Goal: Task Accomplishment & Management: Manage account settings

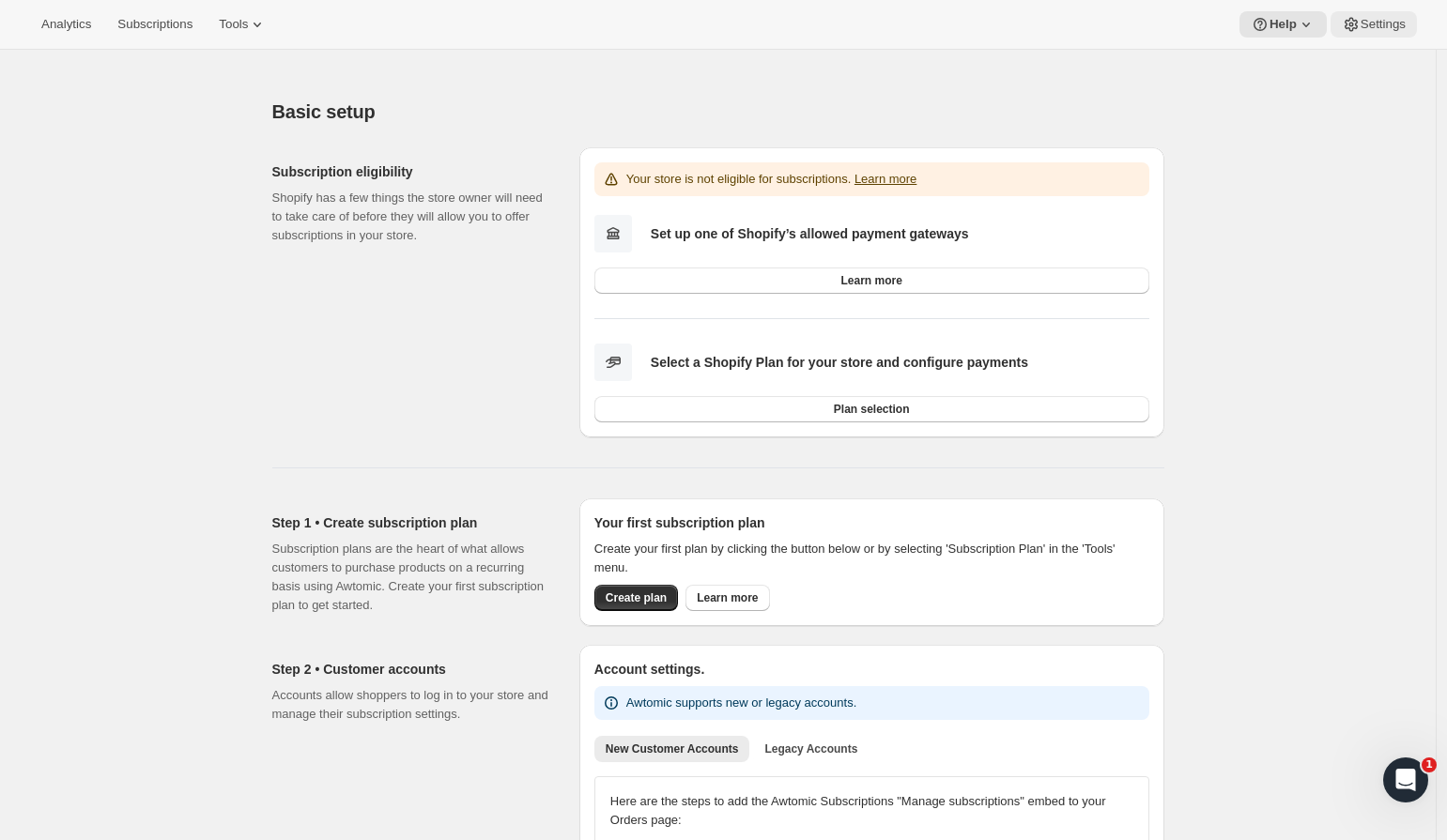
click at [1368, 27] on span "Settings" at bounding box center [1383, 25] width 45 height 15
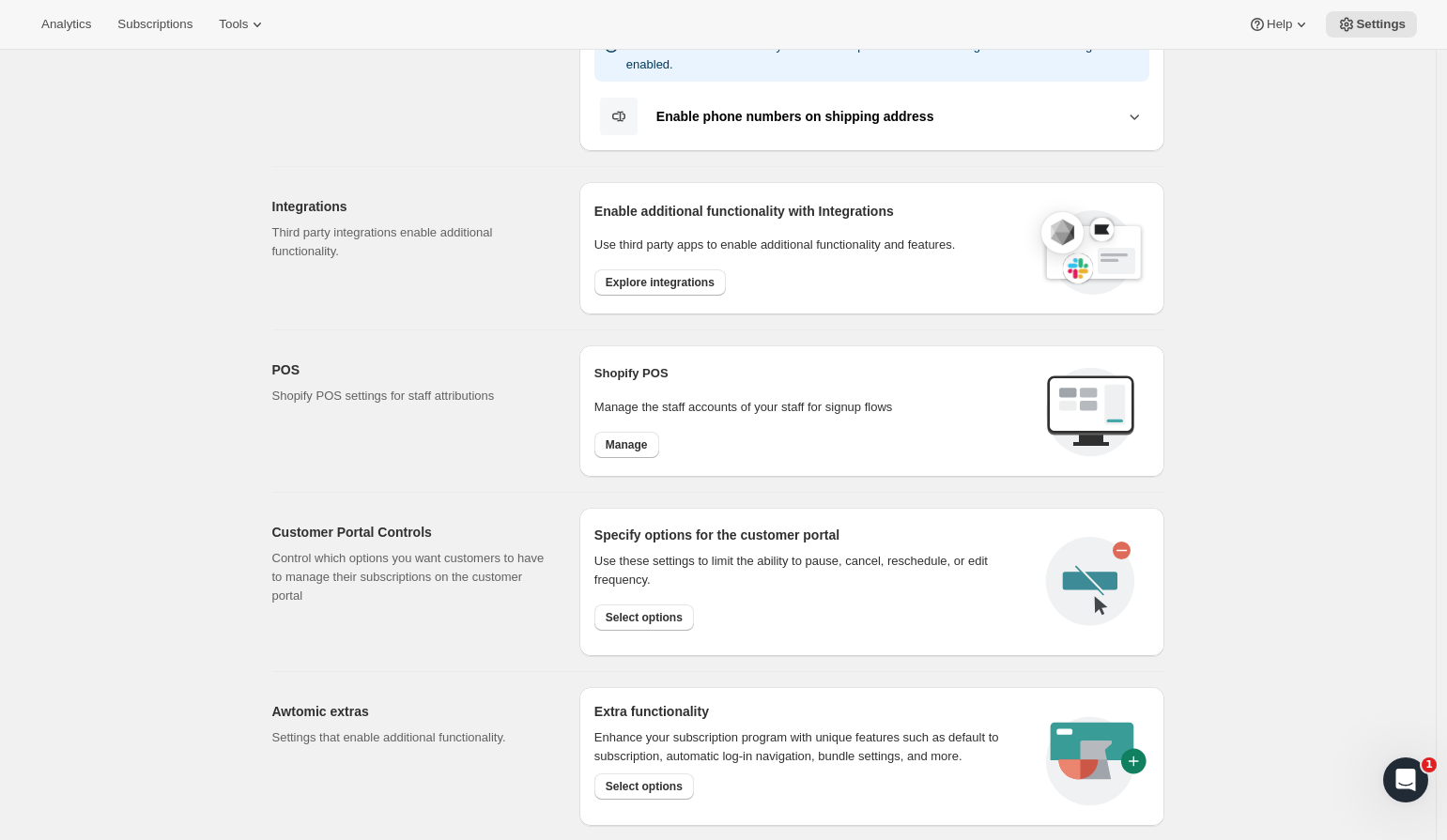
scroll to position [509, 0]
click at [672, 270] on button "Explore integrations" at bounding box center [660, 283] width 131 height 26
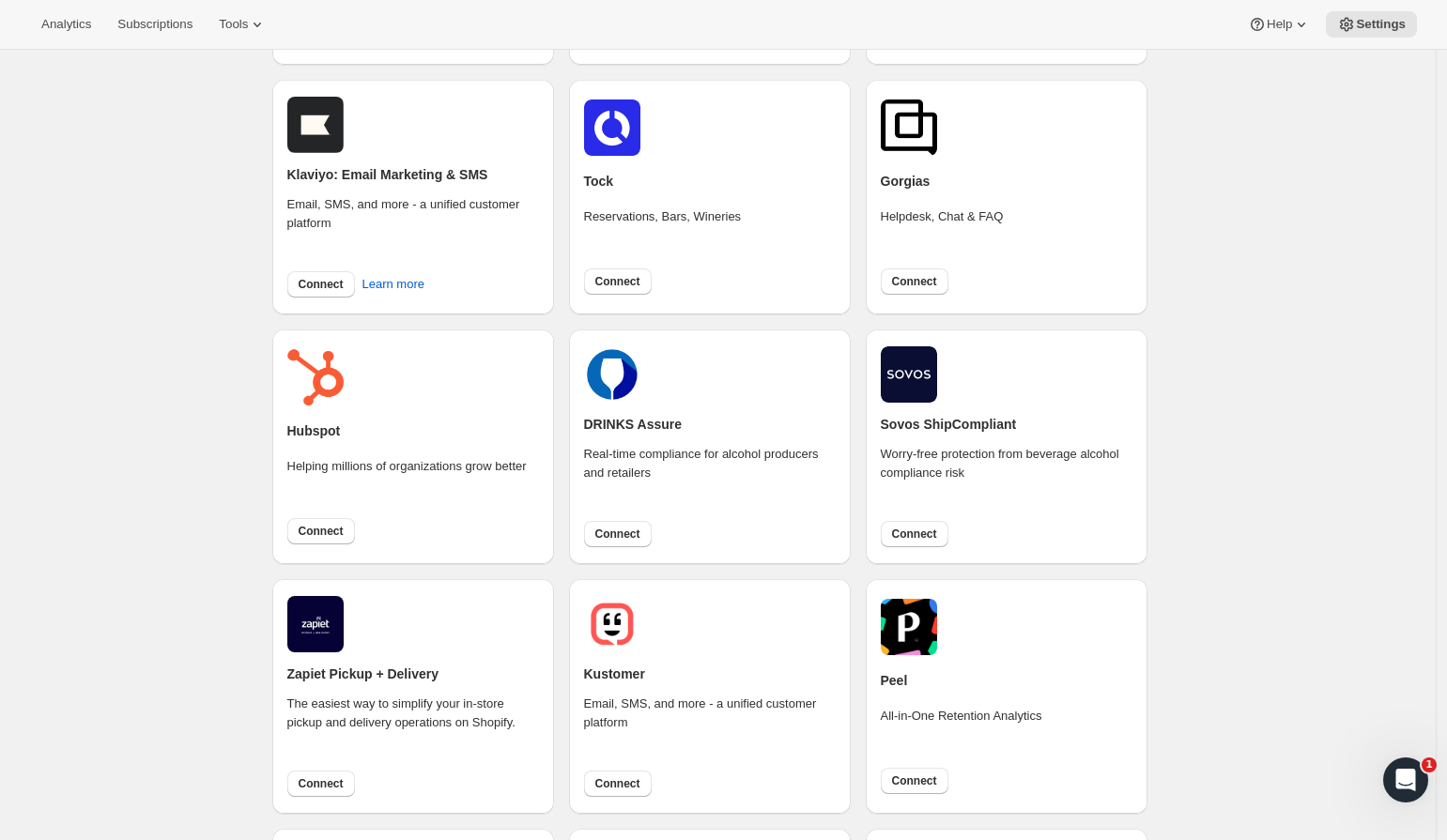
scroll to position [354, 0]
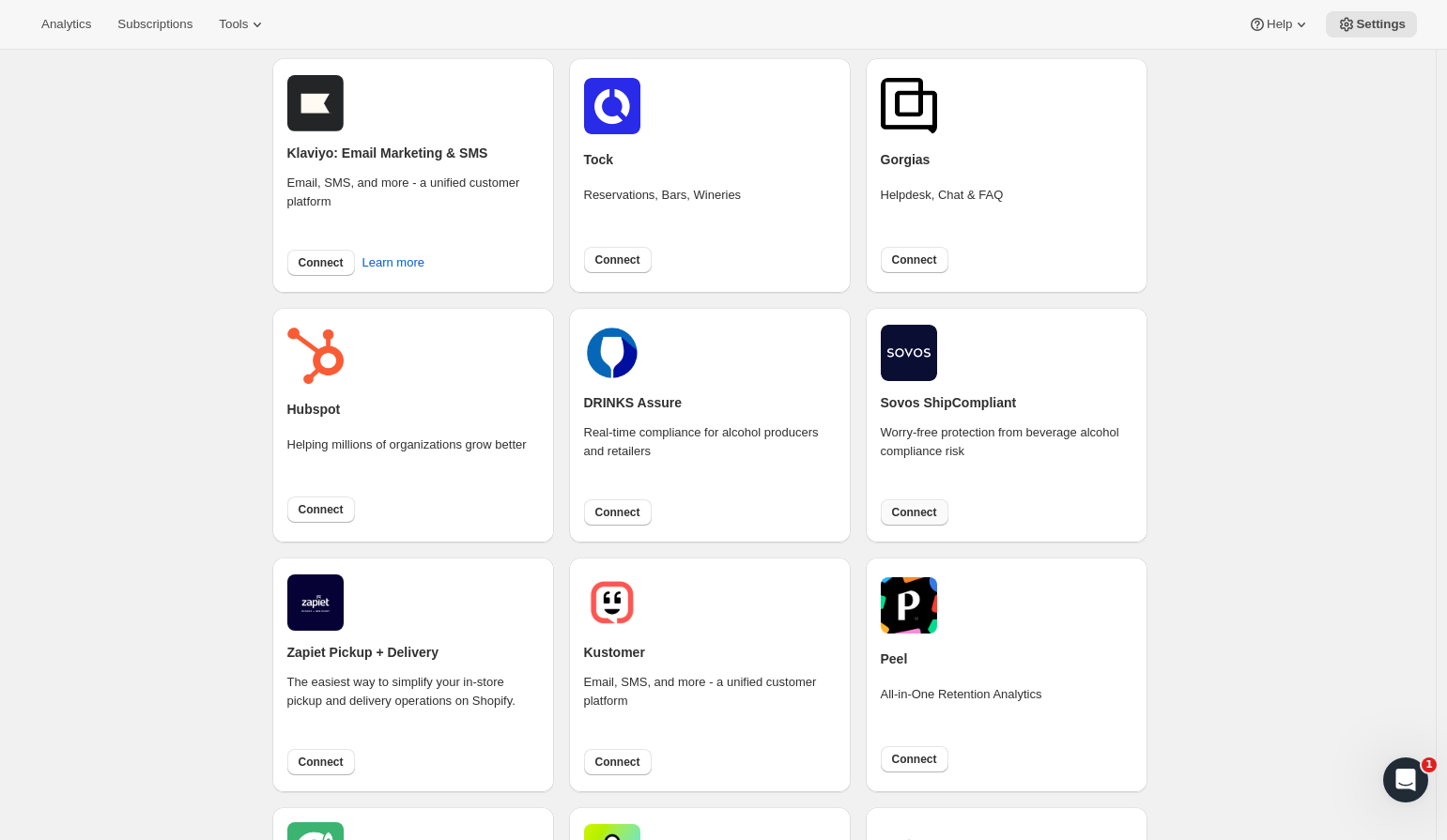
click at [924, 516] on span "Connect" at bounding box center [915, 512] width 45 height 15
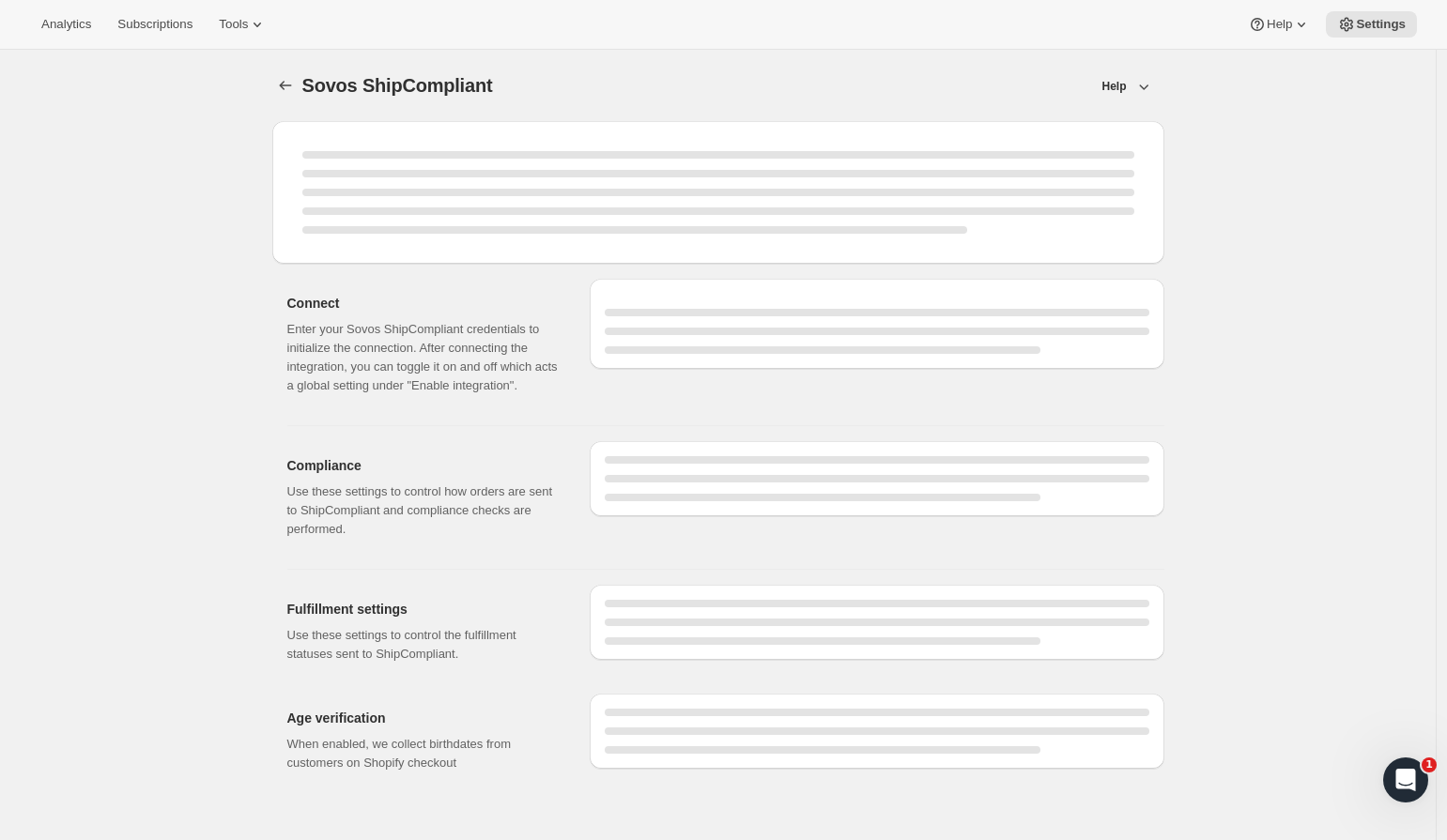
select select "development"
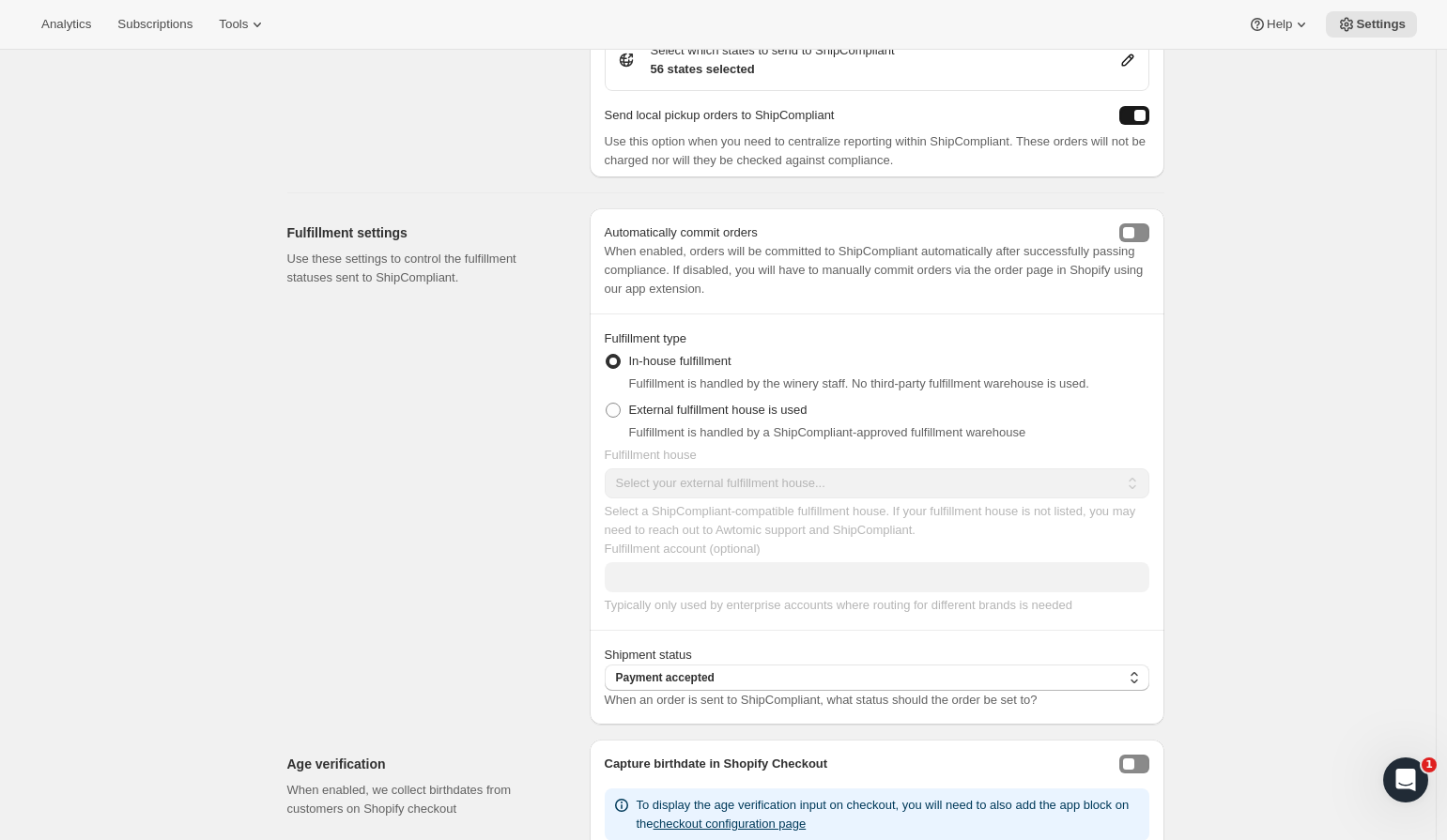
scroll to position [1055, 0]
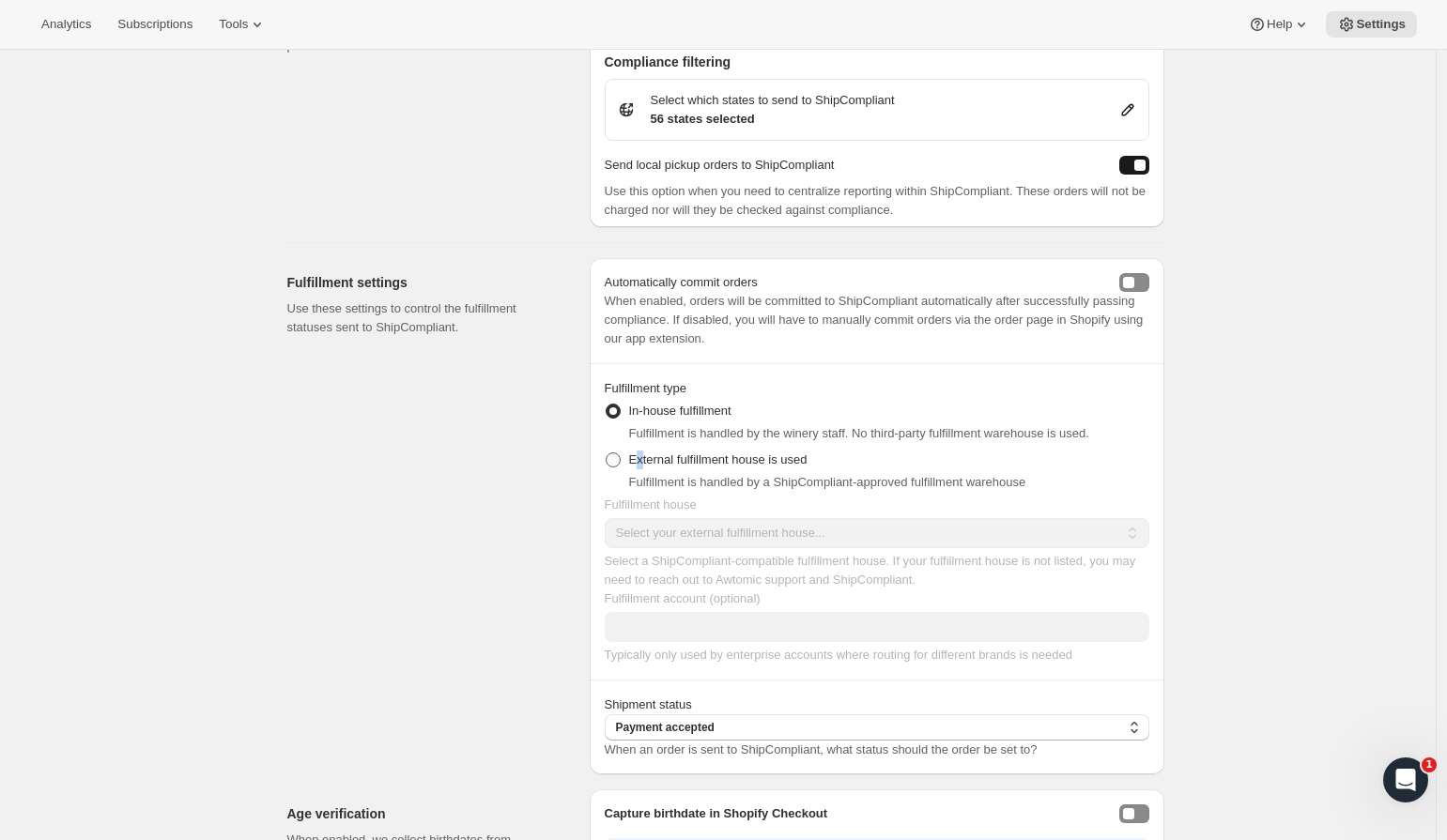
click at [643, 466] on span "External fulfillment house is used" at bounding box center [717, 459] width 178 height 14
click at [615, 467] on span at bounding box center [614, 460] width 15 height 15
click at [606, 453] on input "External fulfillment house is used" at bounding box center [606, 452] width 1 height 1
radio input "true"
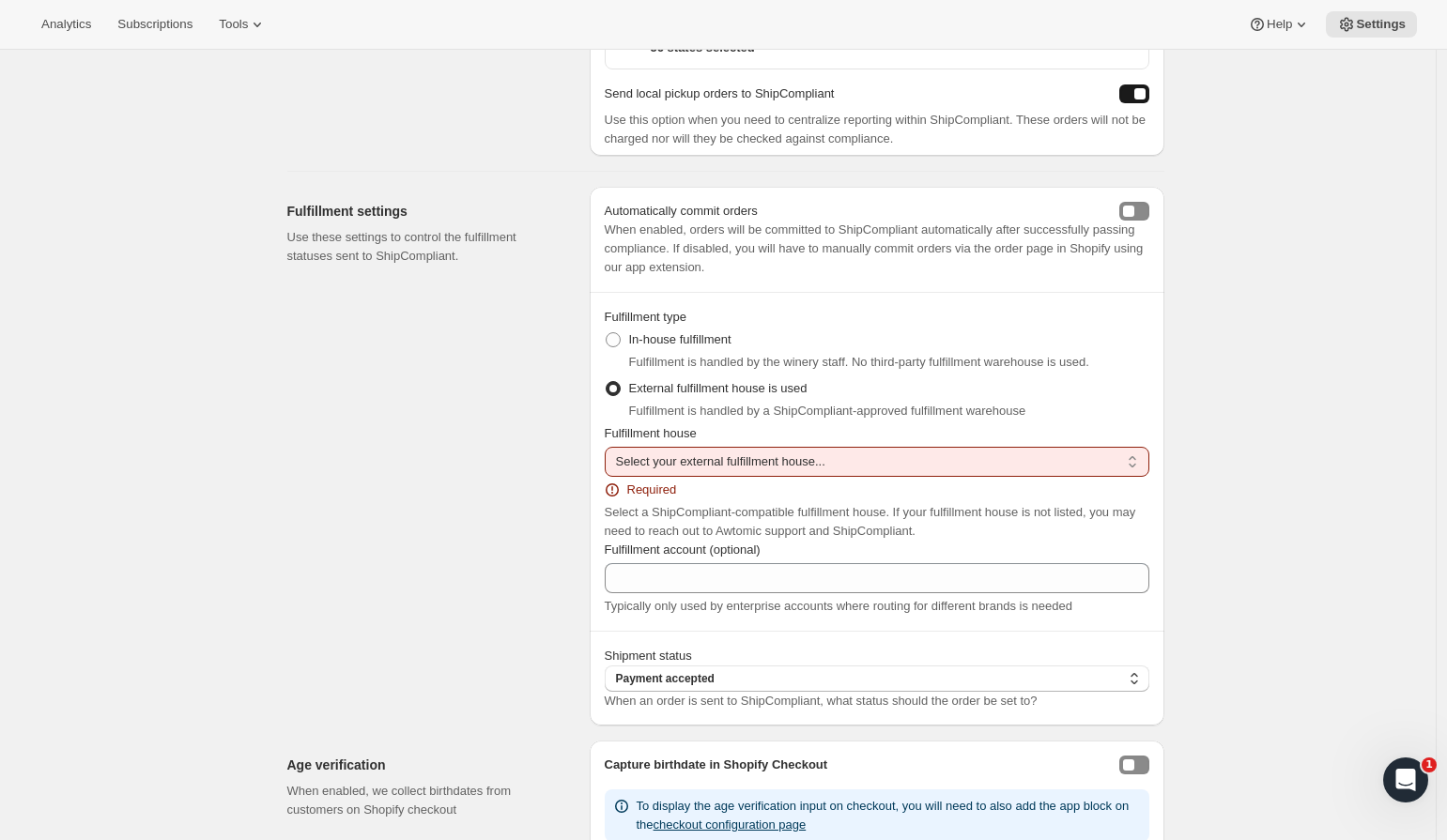
scroll to position [1130, 0]
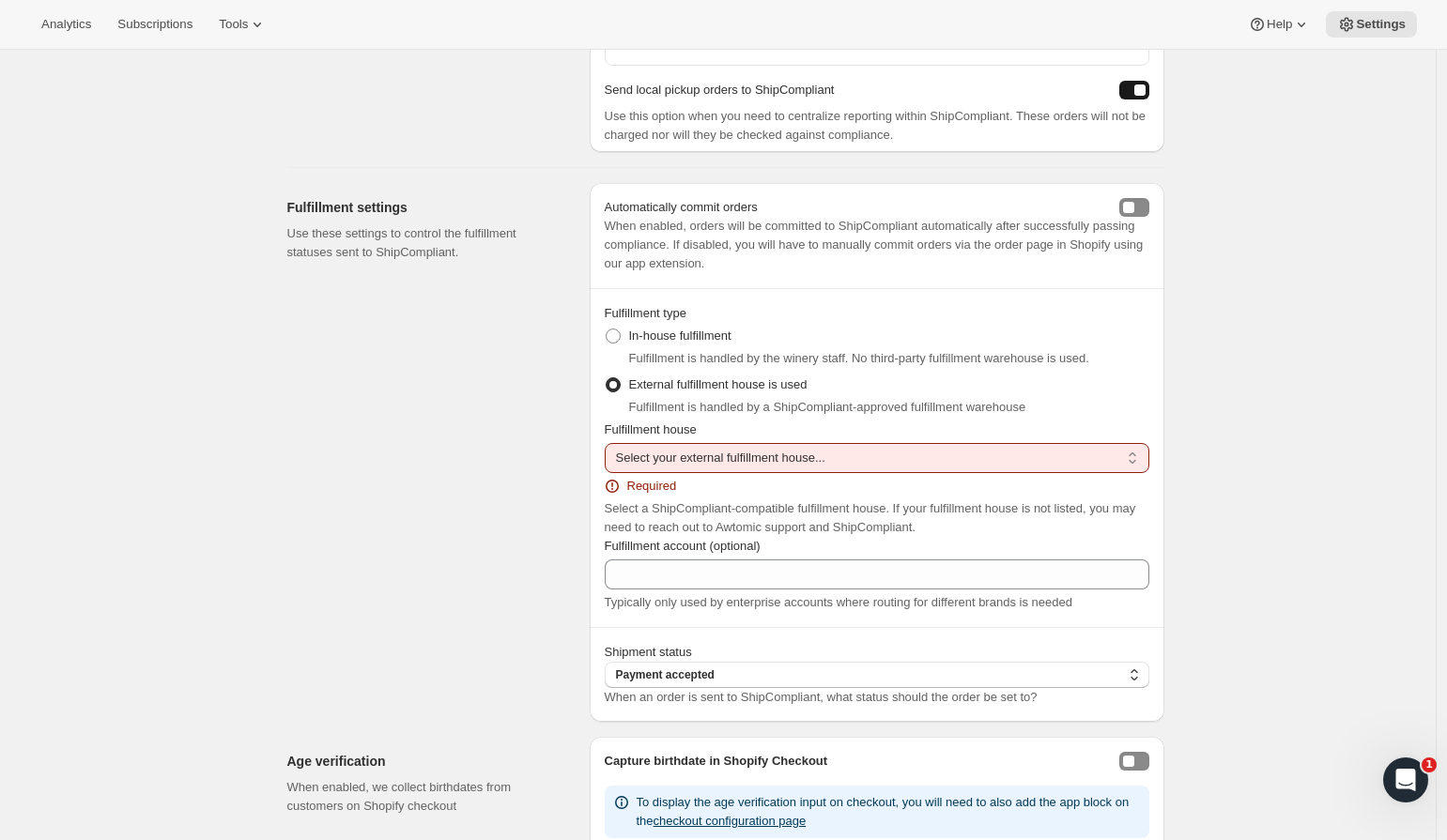
click at [749, 473] on select "Select your external fulfillment house... AbbeyWineWarehouse AeroPacking Alexan…" at bounding box center [877, 458] width 545 height 30
select select "WineDirect"
click at [609, 456] on select "Select your external fulfillment house... AbbeyWineWarehouse AeroPacking Alexan…" at bounding box center [877, 458] width 545 height 30
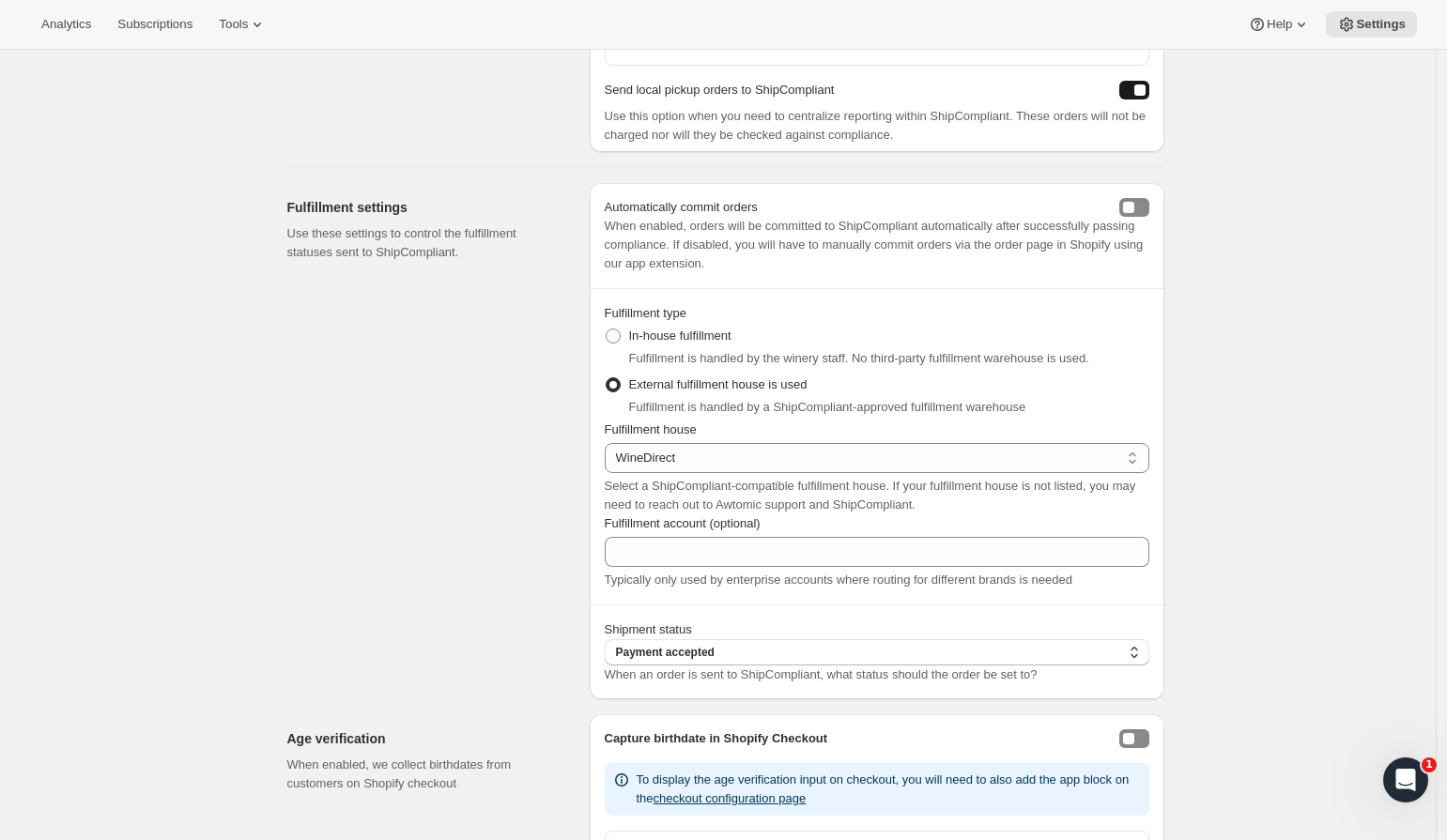
click at [566, 576] on div "Fulfillment settings Use these settings to control the fulfillment statuses sen…" at bounding box center [430, 441] width 287 height 516
click at [529, 587] on div "Fulfillment settings Use these settings to control the fulfillment statuses sen…" at bounding box center [430, 441] width 287 height 516
click at [812, 473] on select "Select your external fulfillment house... AbbeyWineWarehouse AeroPacking Alexan…" at bounding box center [877, 458] width 545 height 30
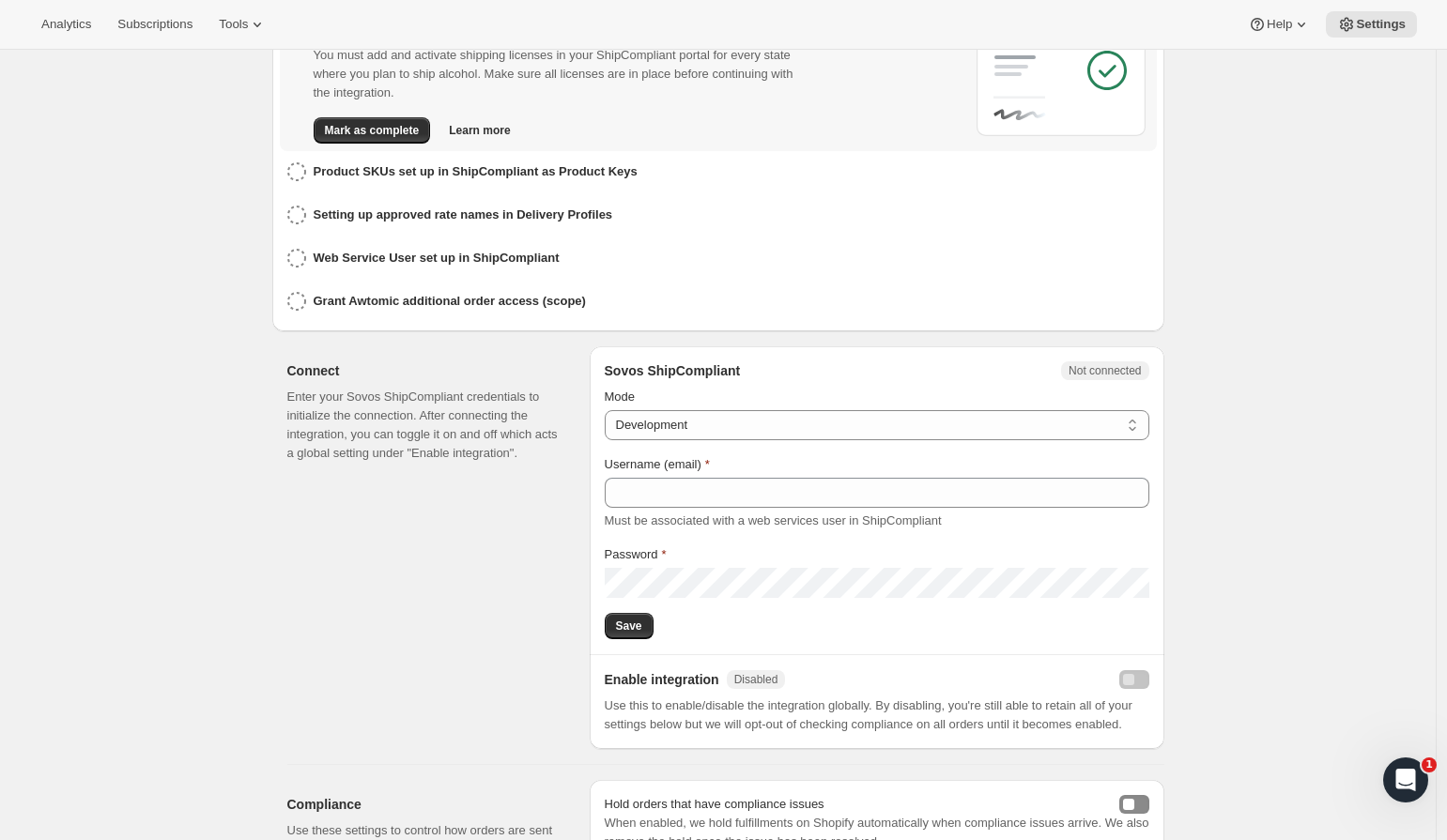
scroll to position [218, 0]
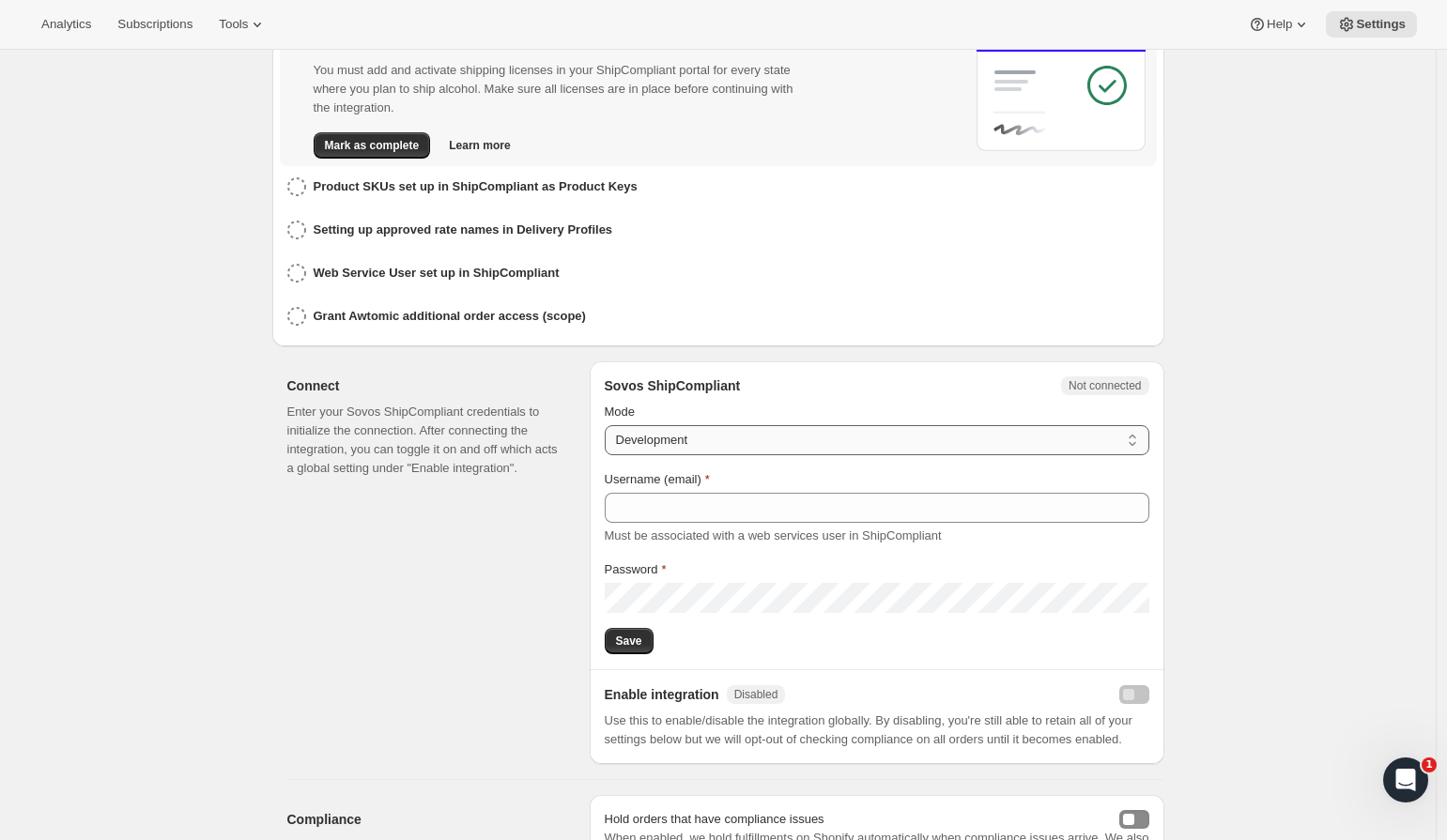
click at [1023, 426] on select "Production Development" at bounding box center [877, 441] width 545 height 30
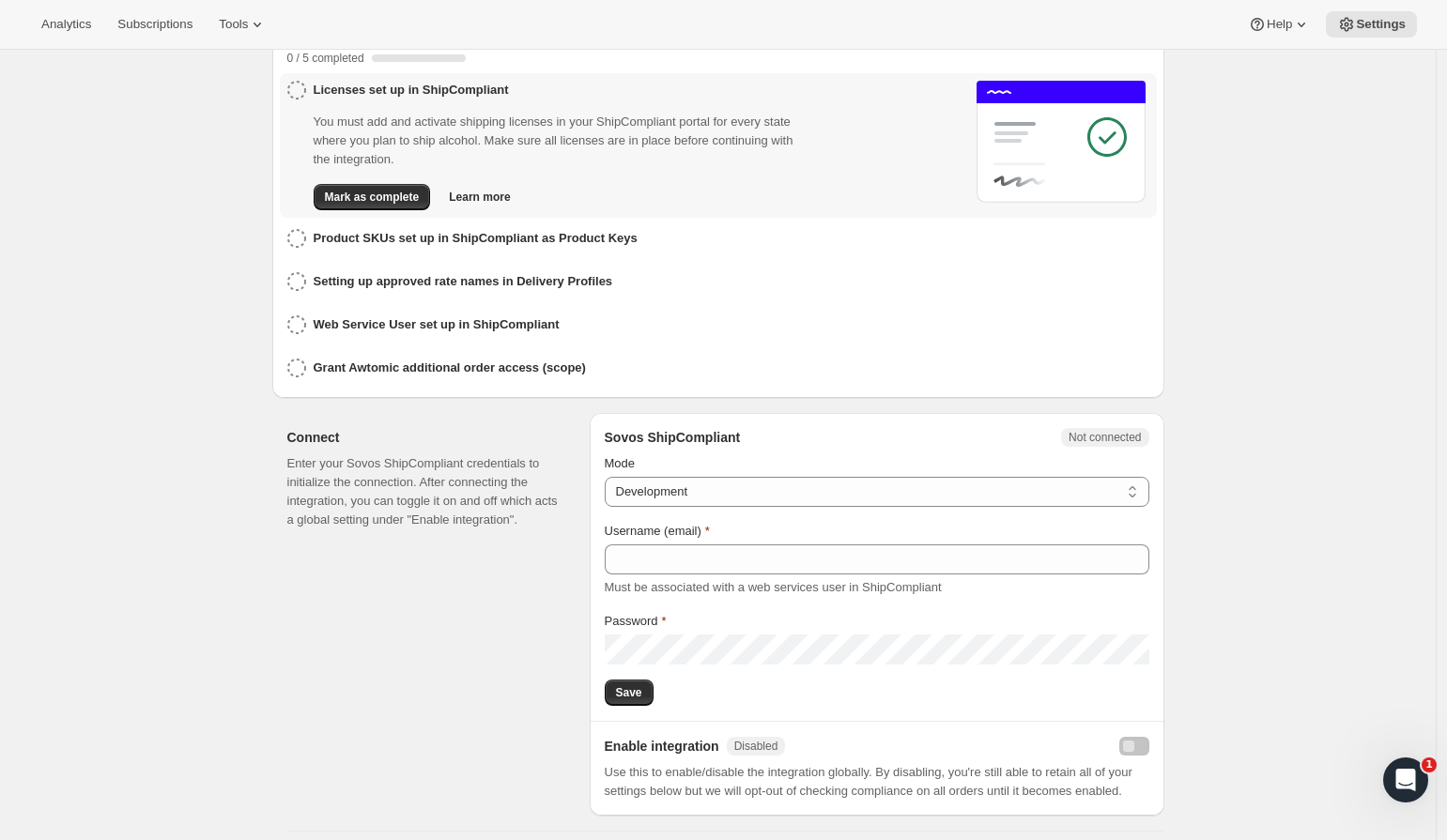
scroll to position [0, 0]
